Goal: Check status: Check status

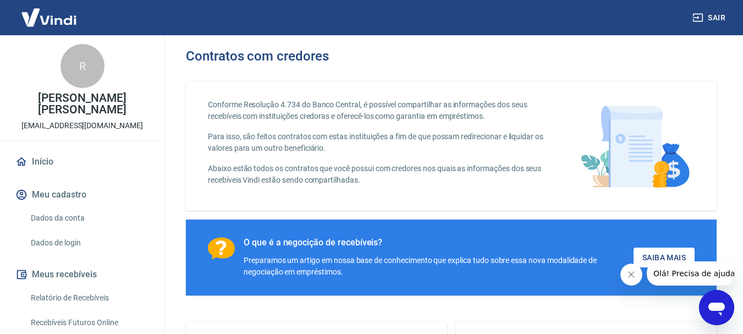
scroll to position [55, 0]
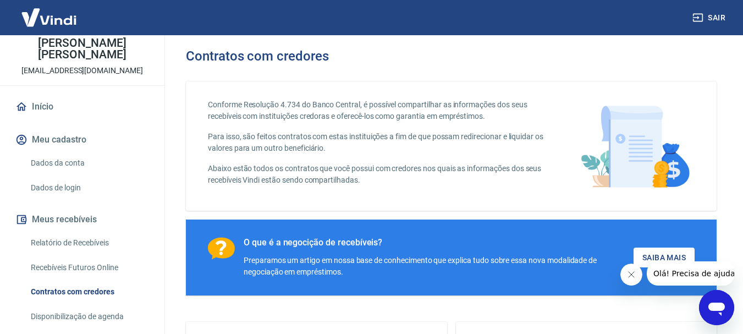
click at [74, 231] on link "Relatório de Recebíveis" at bounding box center [88, 242] width 125 height 23
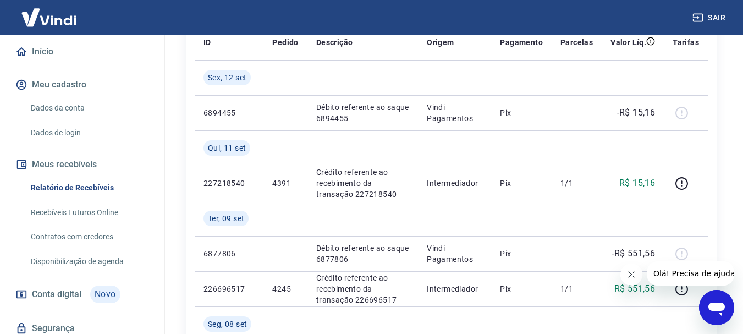
scroll to position [165, 0]
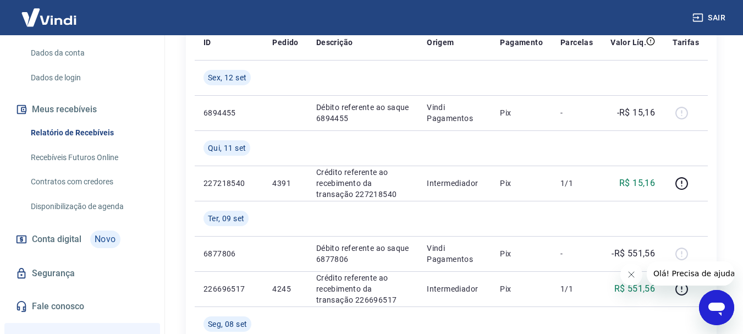
click at [57, 231] on span "Conta digital" at bounding box center [56, 238] width 49 height 15
